Goal: Find specific page/section: Find specific page/section

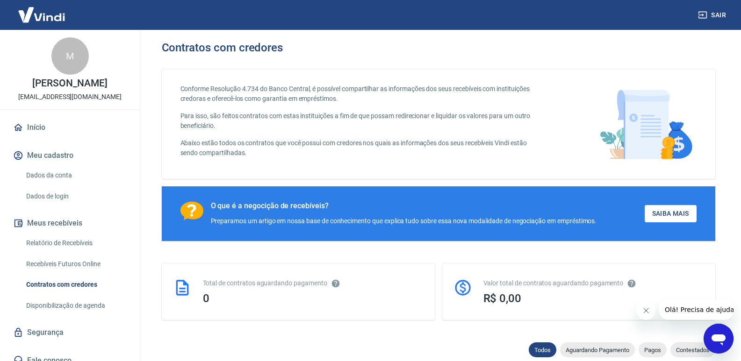
scroll to position [47, 0]
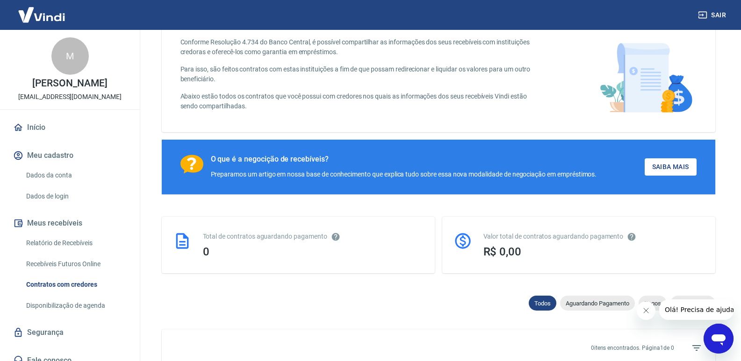
click at [649, 314] on button "Fechar mensagem da empresa" at bounding box center [645, 310] width 19 height 19
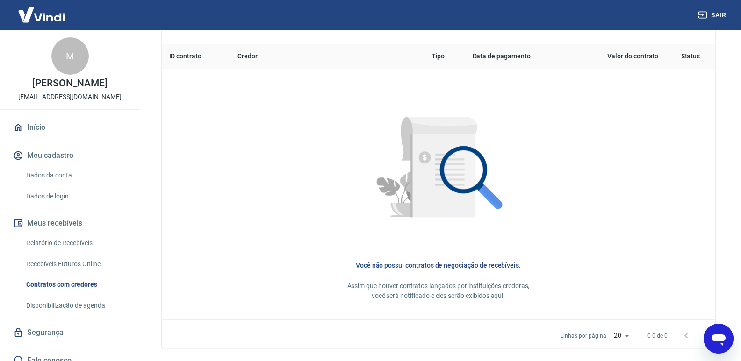
scroll to position [361, 0]
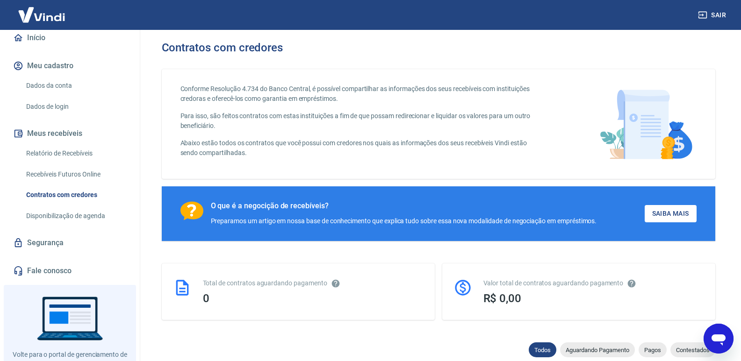
scroll to position [123, 0]
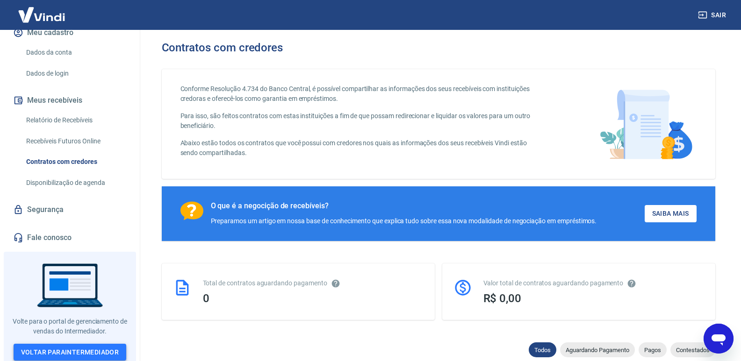
click at [70, 348] on link "Voltar para Intermediador" at bounding box center [70, 352] width 113 height 17
